Goal: Information Seeking & Learning: Learn about a topic

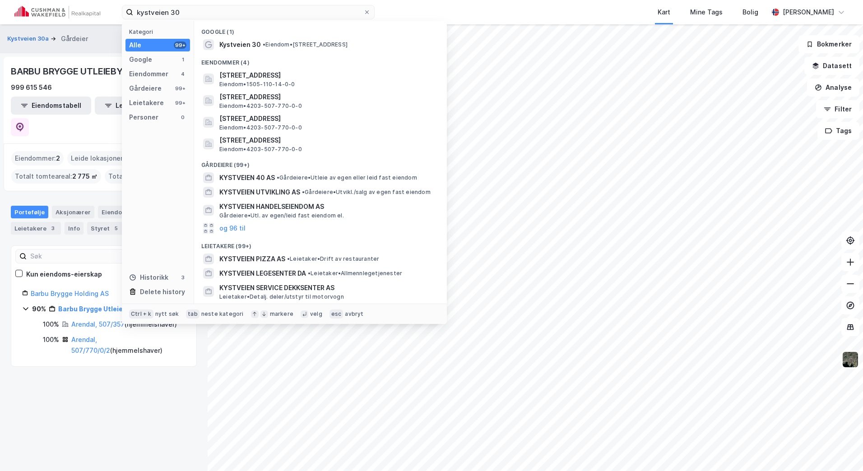
click at [82, 15] on div "kystveien 30 Kategori Alle 99+ Google 1 Eiendommer 4 Gårdeiere 99+ Leietakere 9…" at bounding box center [431, 12] width 863 height 24
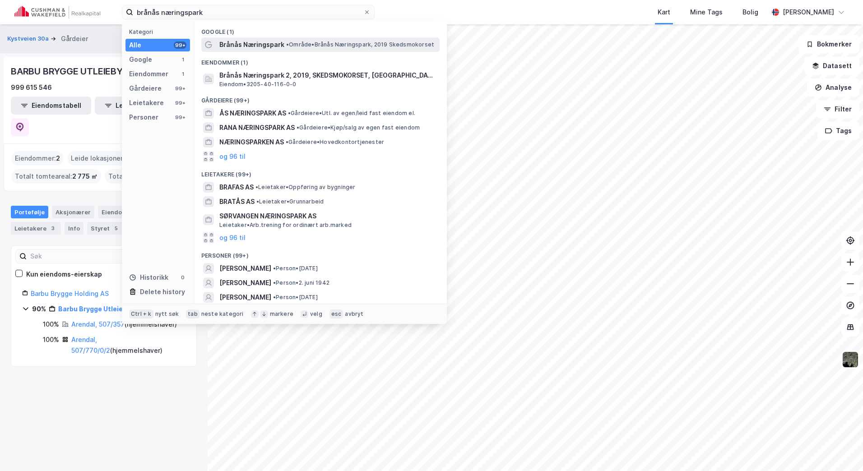
click at [296, 47] on span "• Område • Brånås Næringspark, 2019 Skedsmokorset" at bounding box center [360, 44] width 148 height 7
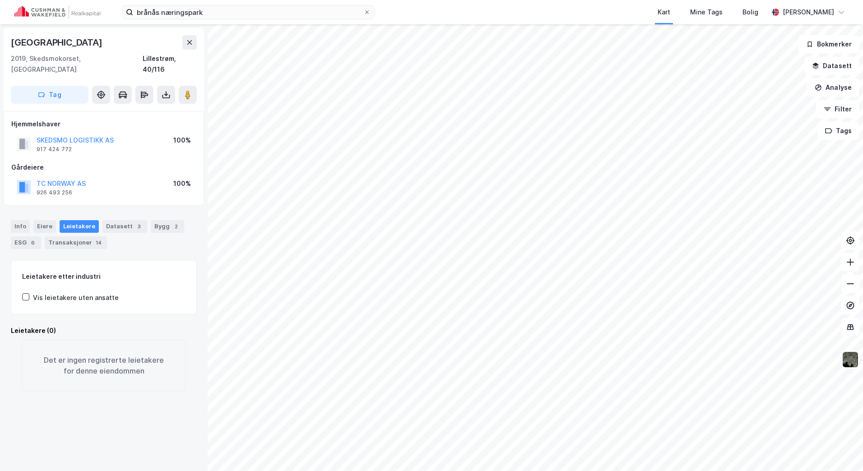
click at [11, 220] on div "Info [PERSON_NAME] Datasett 3 Bygg 2 ESG 6 Transaksjoner 14" at bounding box center [104, 234] width 186 height 29
click at [12, 220] on div "Info" at bounding box center [20, 226] width 19 height 13
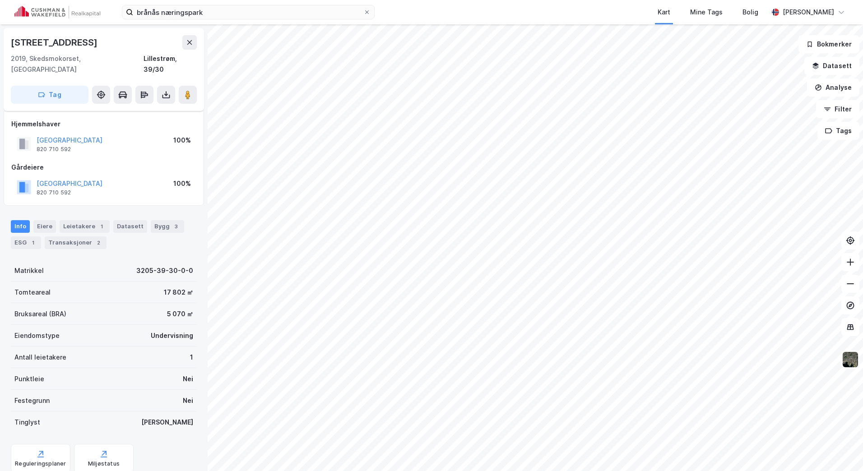
scroll to position [5, 0]
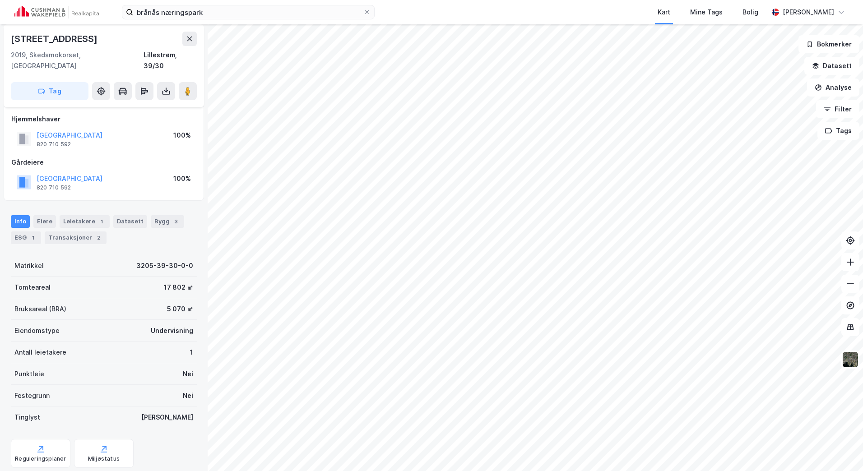
scroll to position [5, 0]
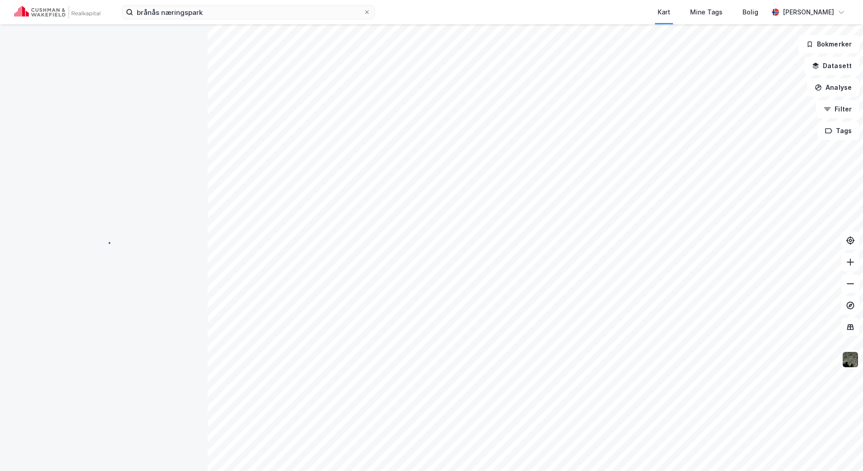
scroll to position [5, 0]
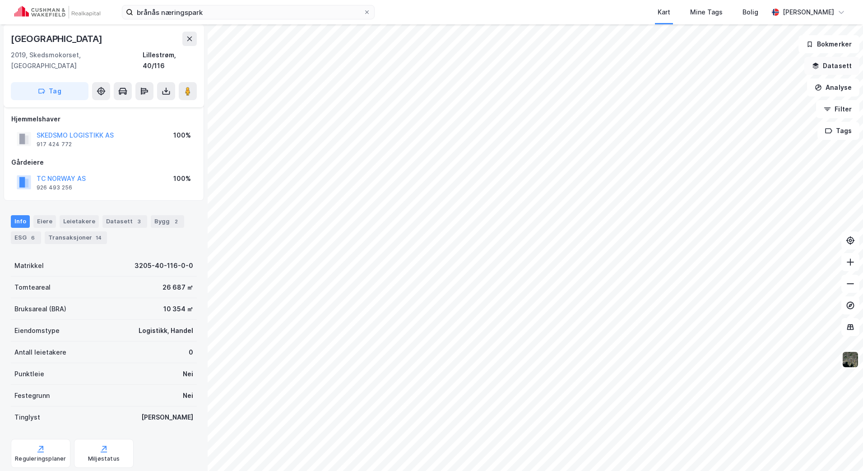
click at [832, 64] on button "Datasett" at bounding box center [831, 66] width 55 height 18
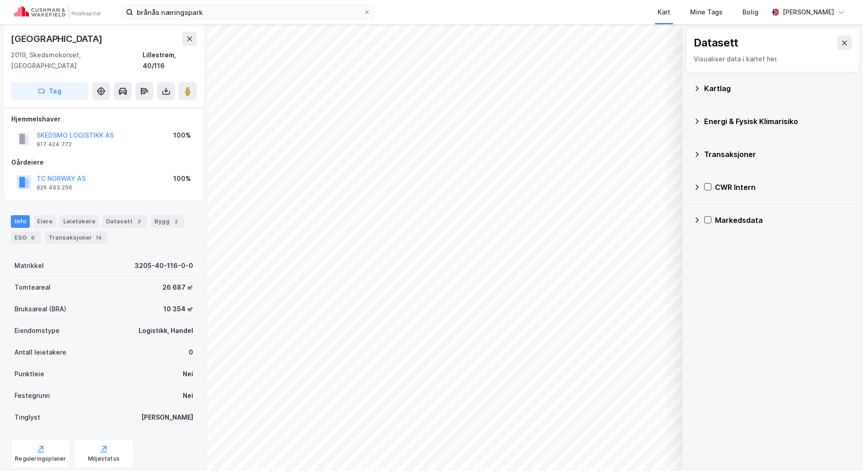
click at [699, 187] on icon at bounding box center [696, 187] width 7 height 7
click at [721, 228] on icon at bounding box center [719, 230] width 6 height 6
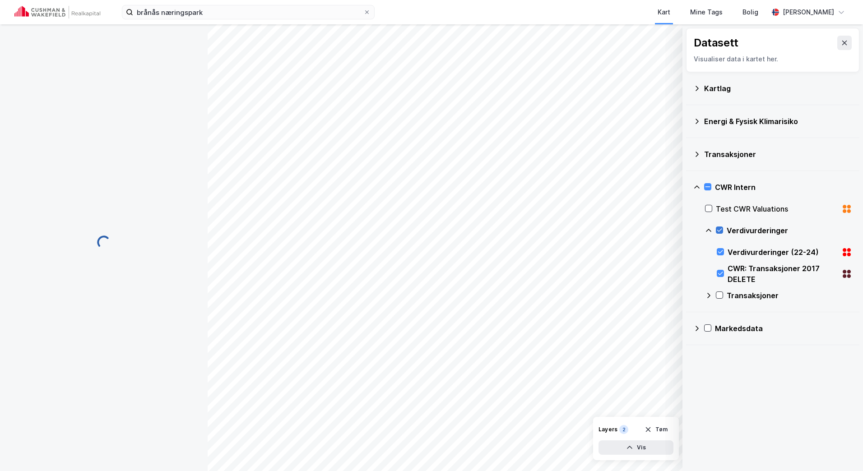
scroll to position [0, 0]
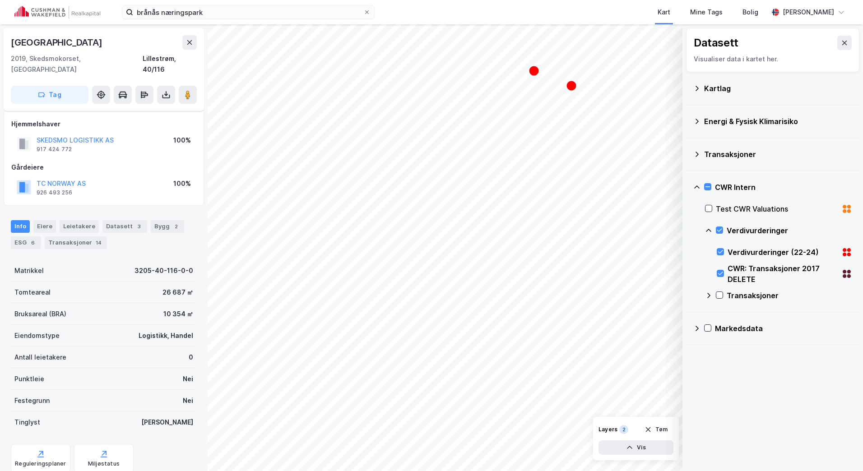
scroll to position [5, 0]
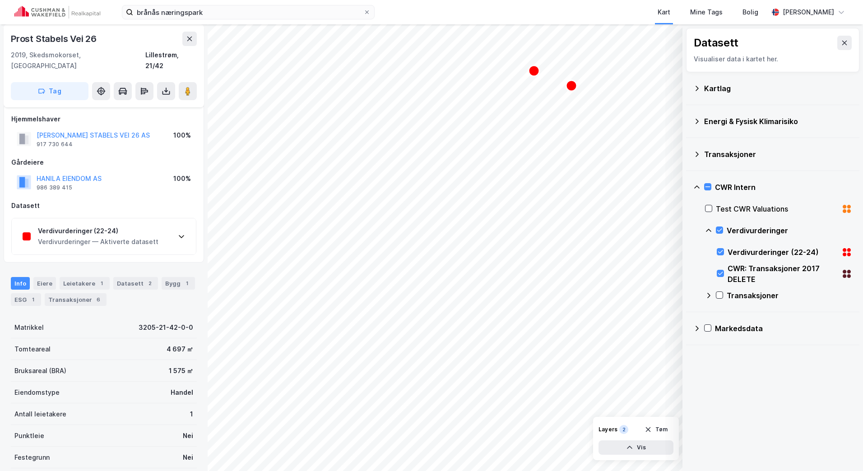
scroll to position [5, 0]
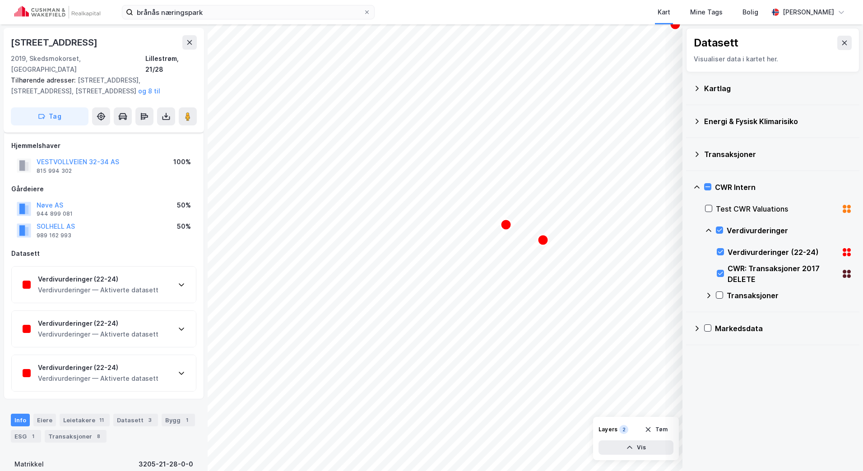
scroll to position [5, 0]
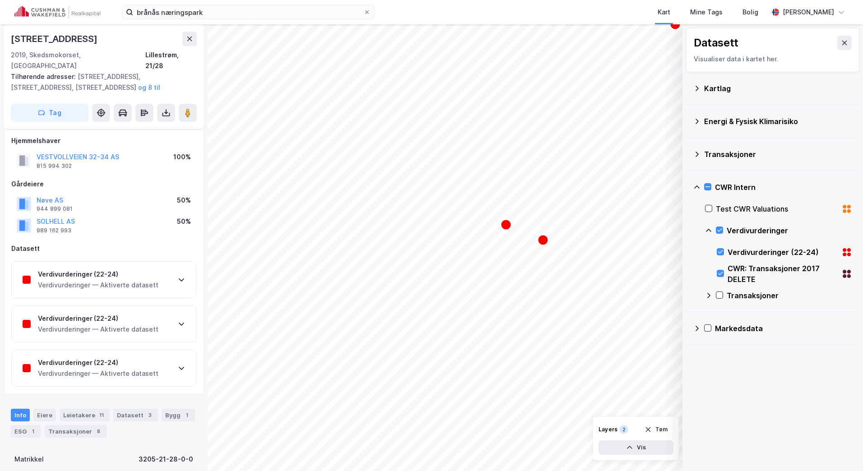
click at [161, 262] on div "Verdivurderinger (22-24) Verdivurderinger — Aktiverte datasett" at bounding box center [104, 280] width 184 height 36
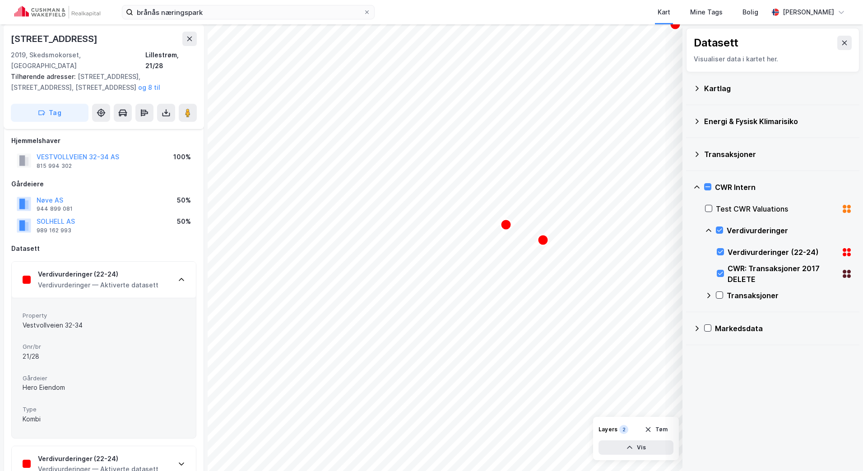
click at [162, 265] on div "Verdivurderinger (22-24) Verdivurderinger — Aktiverte datasett" at bounding box center [104, 280] width 184 height 36
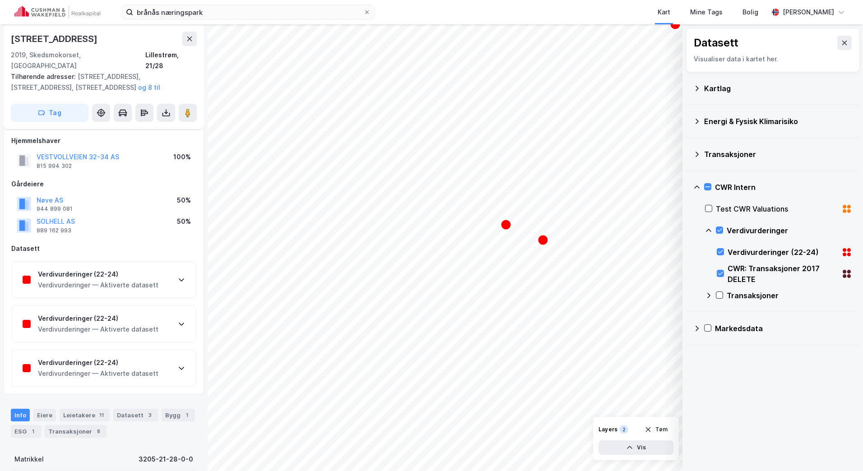
scroll to position [0, 0]
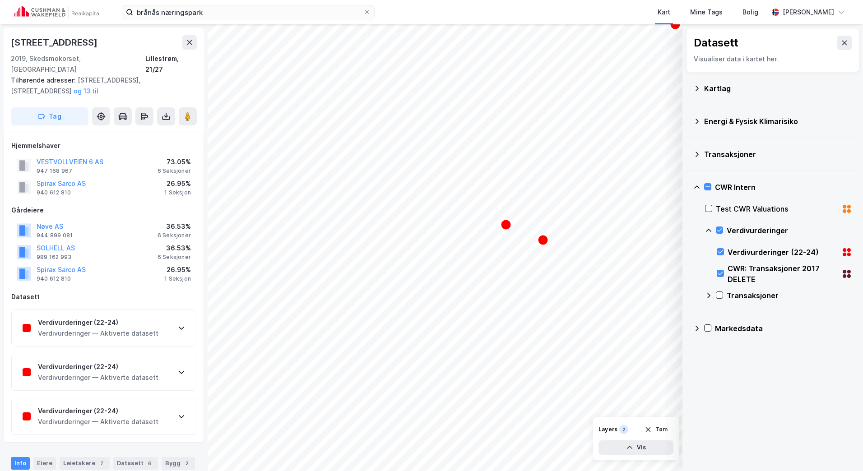
scroll to position [5, 0]
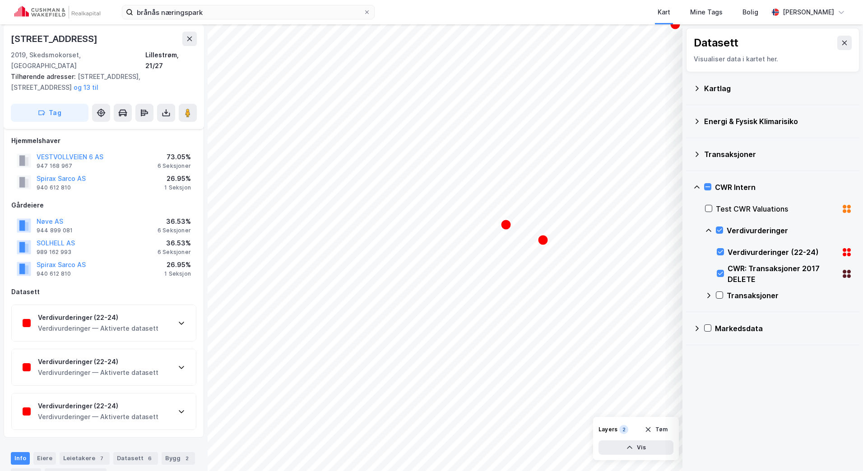
click at [136, 312] on div "Verdivurderinger (22-24)" at bounding box center [98, 317] width 120 height 11
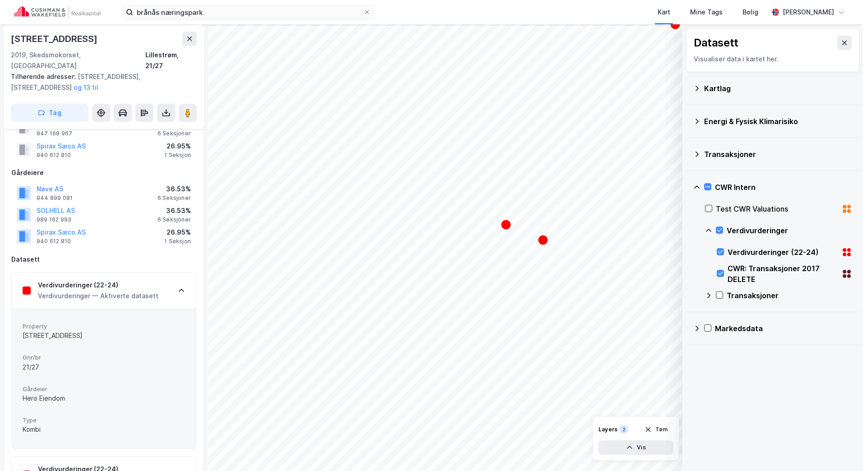
scroll to position [50, 0]
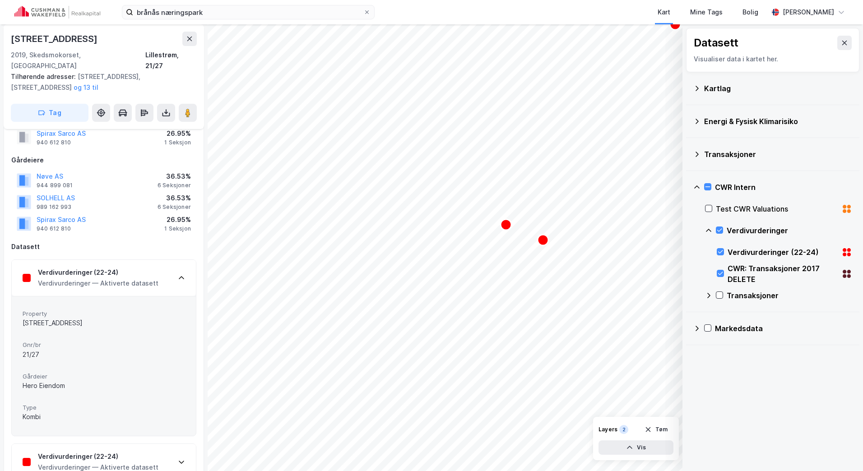
click at [155, 263] on div "Verdivurderinger (22-24) Verdivurderinger — Aktiverte datasett" at bounding box center [104, 278] width 184 height 36
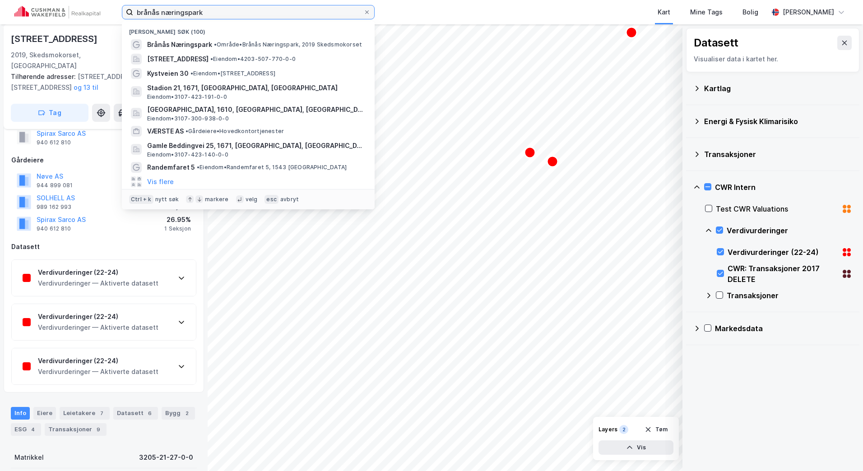
drag, startPoint x: 217, startPoint y: 14, endPoint x: 63, endPoint y: 14, distance: 153.9
click at [64, 14] on div "brånås næringspark [GEOGRAPHIC_DATA] søk (100) Brånås Næringspark • Område • [G…" at bounding box center [431, 12] width 863 height 24
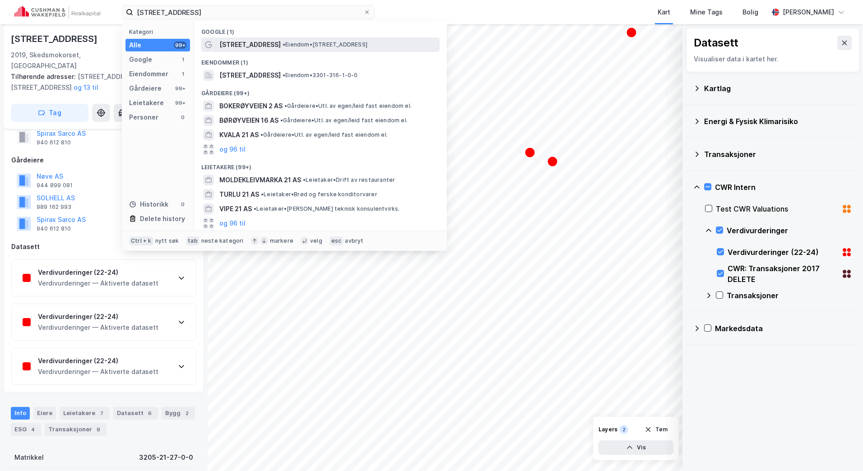
click at [282, 42] on span "• Eiendom • [STREET_ADDRESS]" at bounding box center [324, 44] width 85 height 7
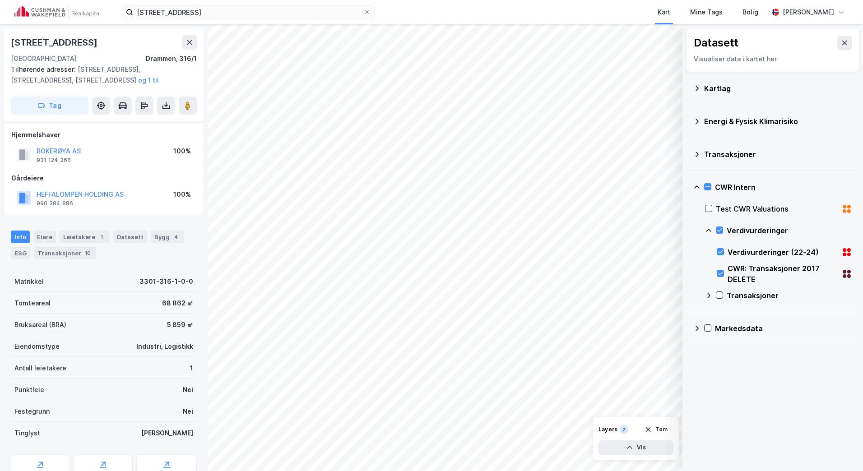
scroll to position [50, 0]
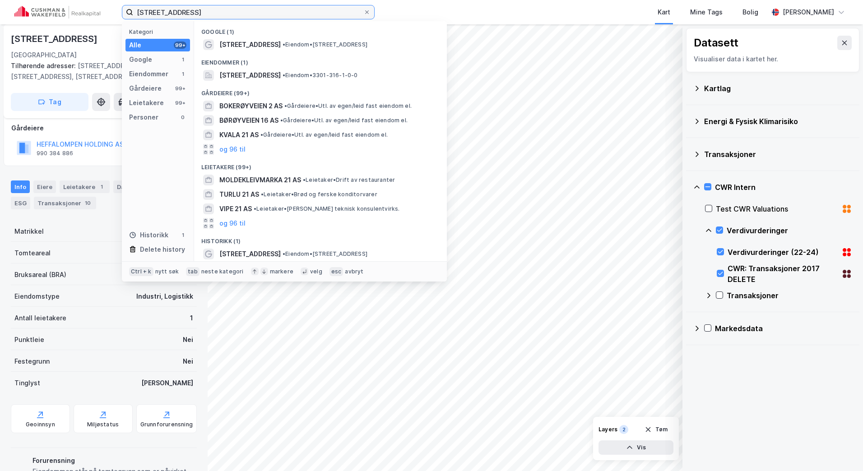
drag, startPoint x: 206, startPoint y: 12, endPoint x: 89, endPoint y: 12, distance: 116.9
click at [89, 12] on div "bokerøyveien 21 Kategori Alle 99+ Google 1 Eiendommer 1 Gårdeiere 99+ Leietaker…" at bounding box center [431, 12] width 863 height 24
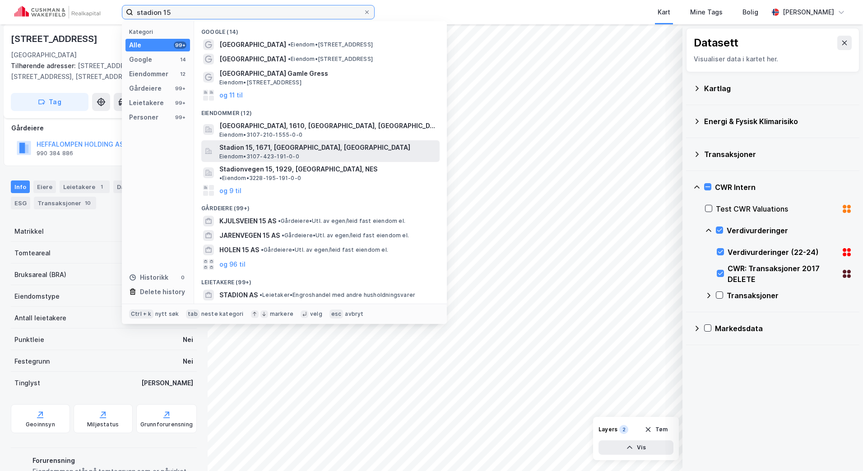
type input "stadion 15"
click at [305, 142] on span "Stadion 15, 1671, [GEOGRAPHIC_DATA], [GEOGRAPHIC_DATA]" at bounding box center [327, 147] width 217 height 11
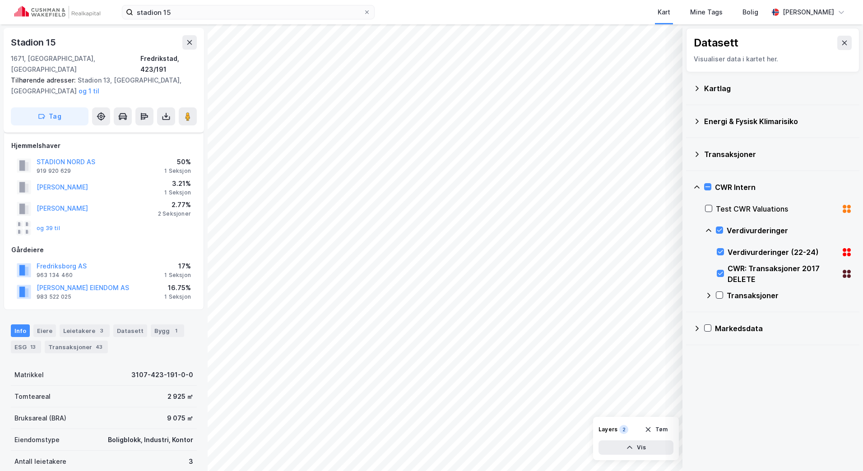
scroll to position [50, 0]
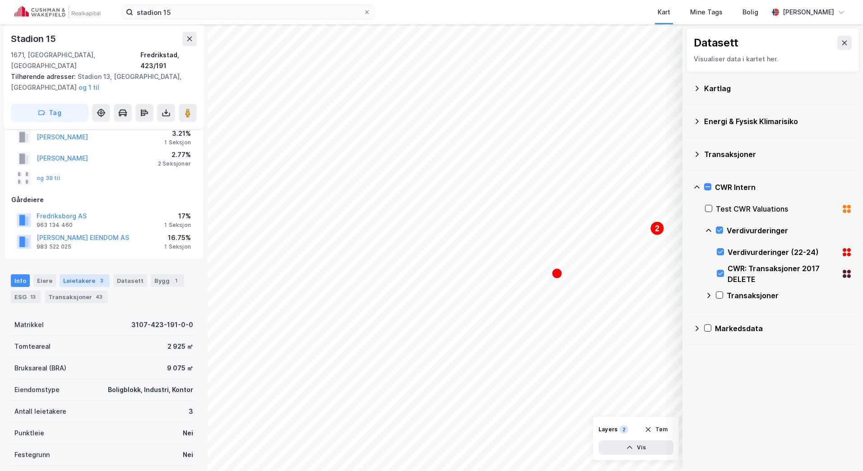
click at [71, 274] on div "Leietakere 3" at bounding box center [85, 280] width 50 height 13
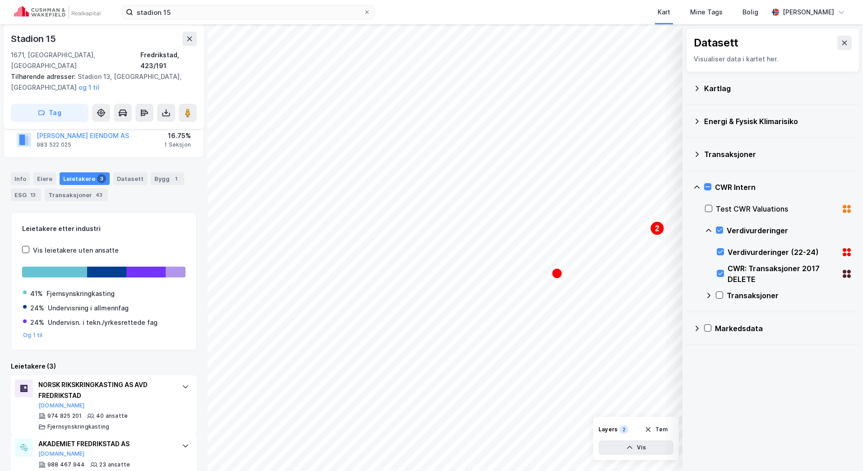
scroll to position [221, 0]
